Goal: Task Accomplishment & Management: Use online tool/utility

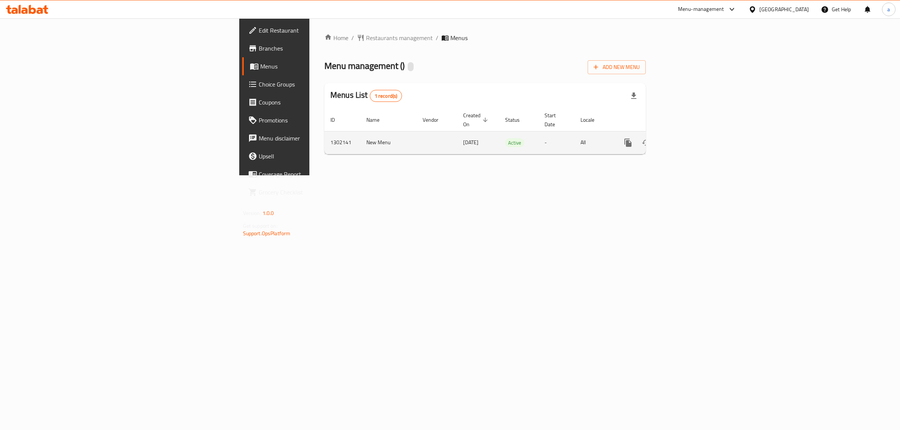
click at [685, 139] on icon "enhanced table" at bounding box center [682, 142] width 7 height 7
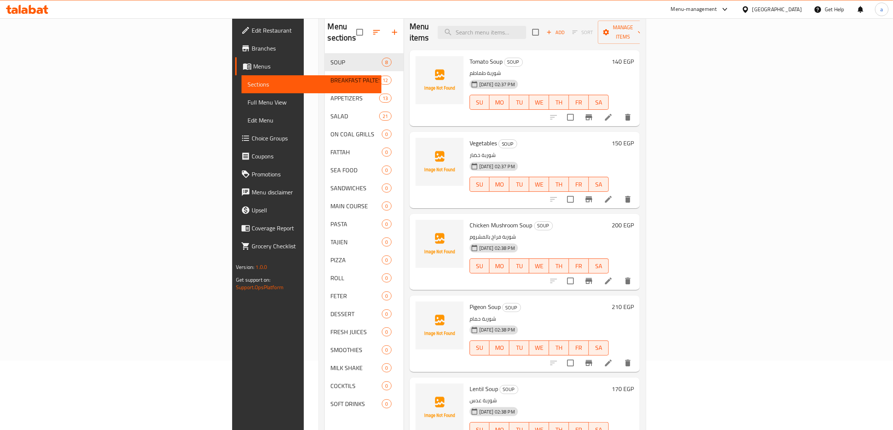
scroll to position [58, 0]
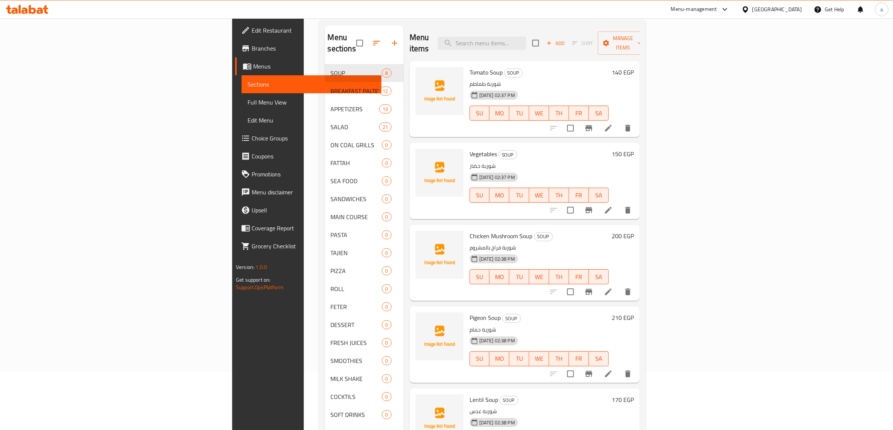
click at [252, 46] on span "Branches" at bounding box center [314, 48] width 124 height 9
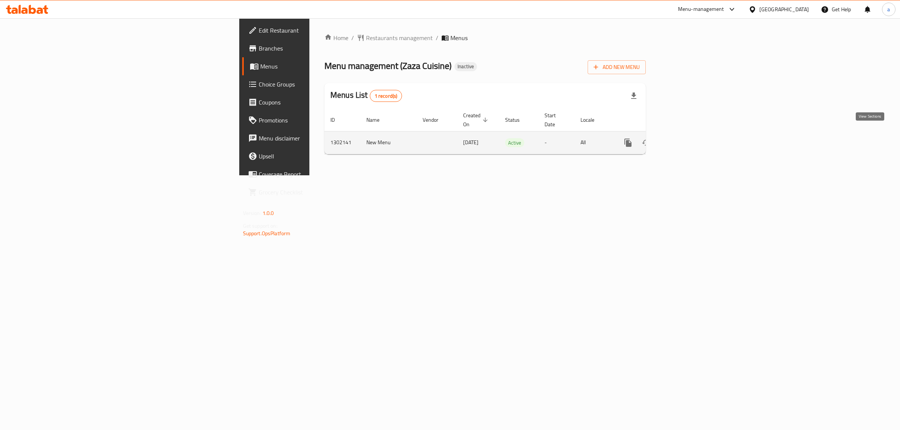
click at [691, 134] on link "enhanced table" at bounding box center [682, 143] width 18 height 18
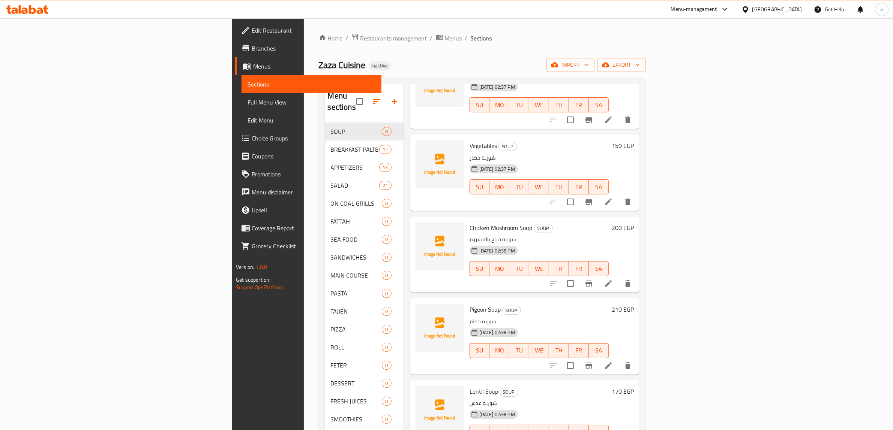
scroll to position [243, 0]
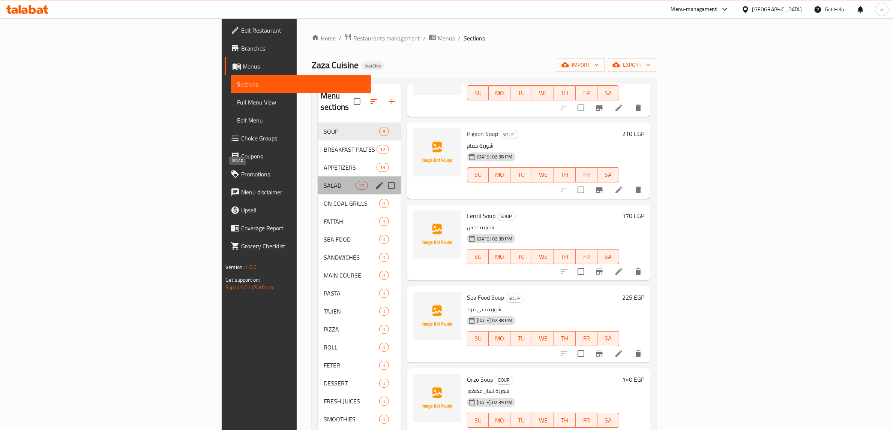
click at [324, 181] on span "SALAD" at bounding box center [340, 185] width 32 height 9
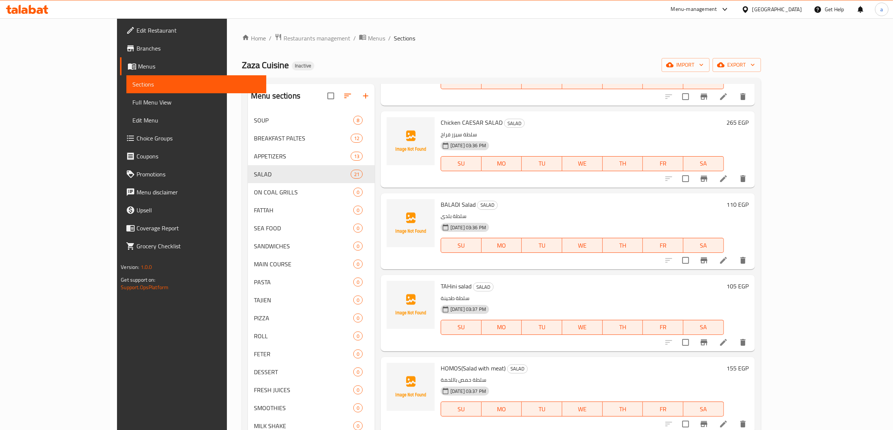
click at [728, 181] on icon at bounding box center [723, 178] width 9 height 9
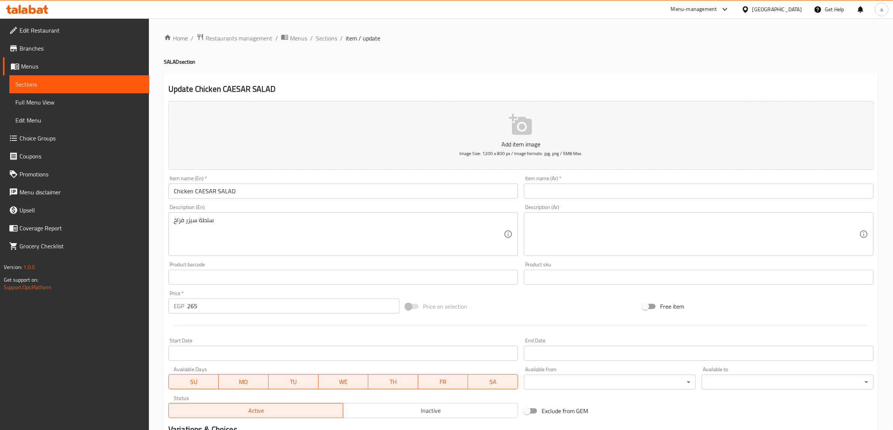
click at [59, 66] on span "Menus" at bounding box center [82, 66] width 122 height 9
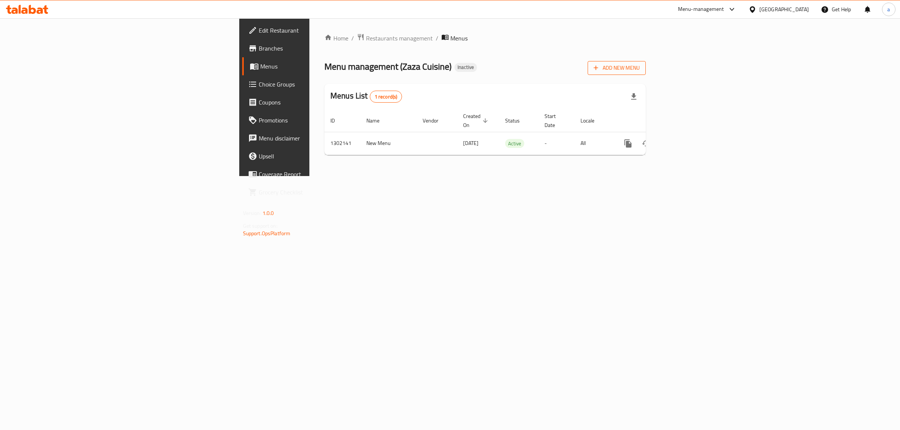
click at [640, 71] on span "Add New Menu" at bounding box center [616, 67] width 46 height 9
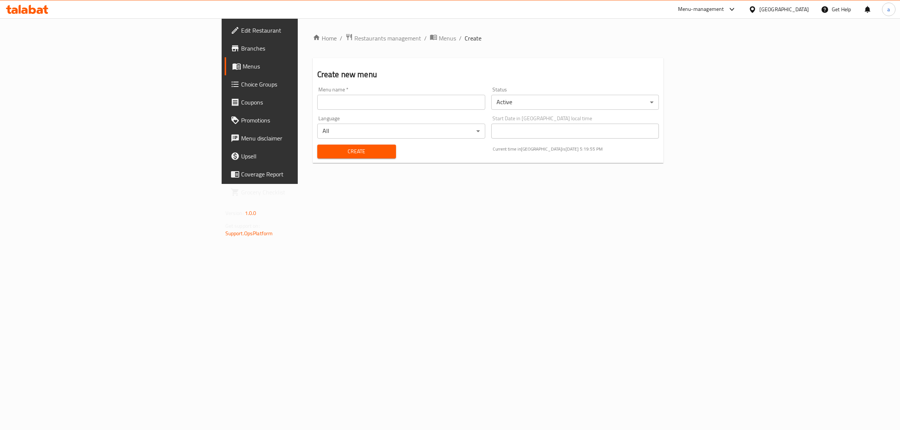
click at [314, 111] on div "Menu name   * Menu name *" at bounding box center [401, 98] width 174 height 29
click at [317, 104] on input "text" at bounding box center [401, 102] width 168 height 15
type input "menu"
click at [323, 153] on span "Create" at bounding box center [356, 151] width 67 height 9
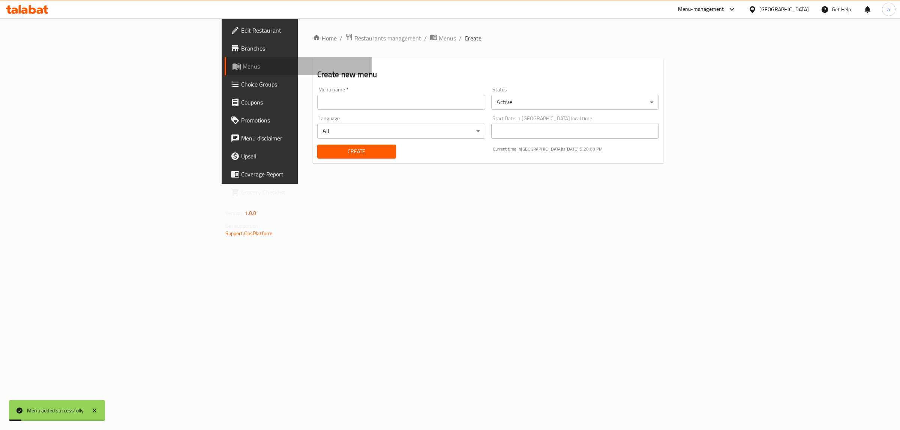
click at [243, 67] on span "Menus" at bounding box center [304, 66] width 123 height 9
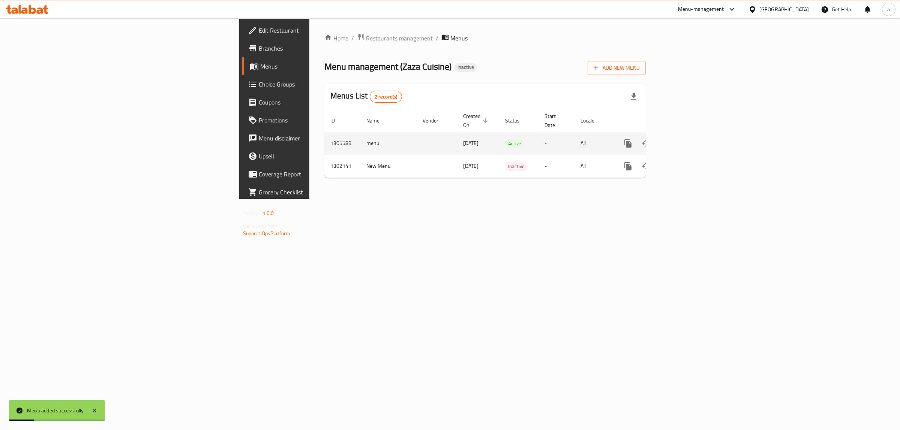
click at [686, 139] on icon "enhanced table" at bounding box center [681, 143] width 9 height 9
